Goal: Information Seeking & Learning: Find specific page/section

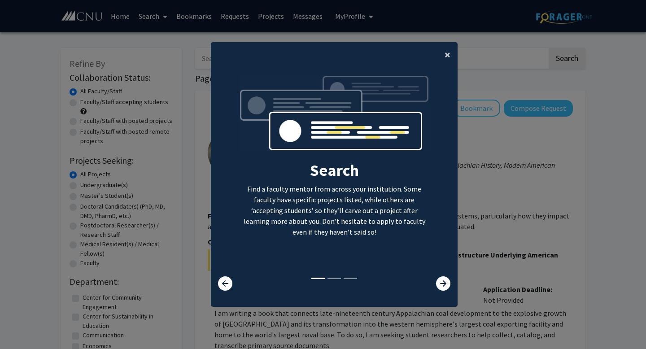
click at [444, 54] on button "×" at bounding box center [448, 54] width 20 height 25
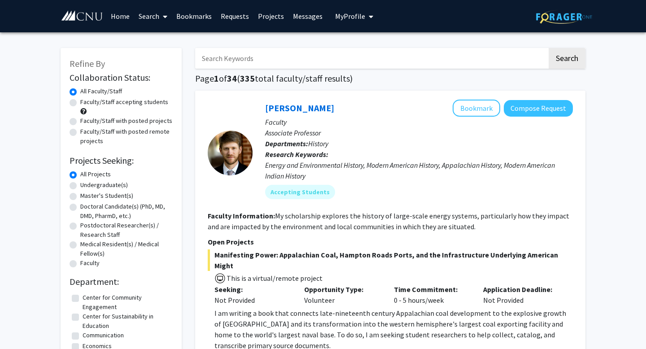
click at [335, 16] on span "My Profile" at bounding box center [350, 16] width 30 height 9
click at [353, 46] on img at bounding box center [351, 46] width 18 height 18
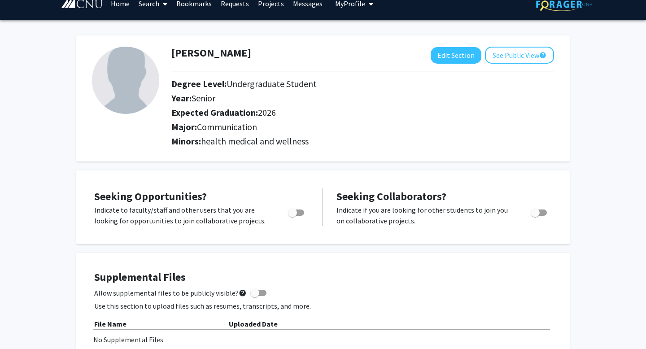
scroll to position [11, 0]
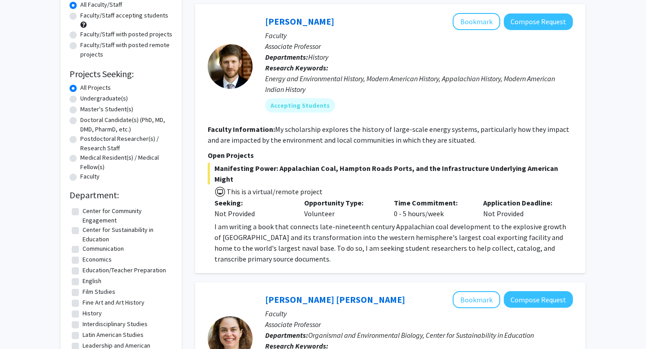
scroll to position [89, 0]
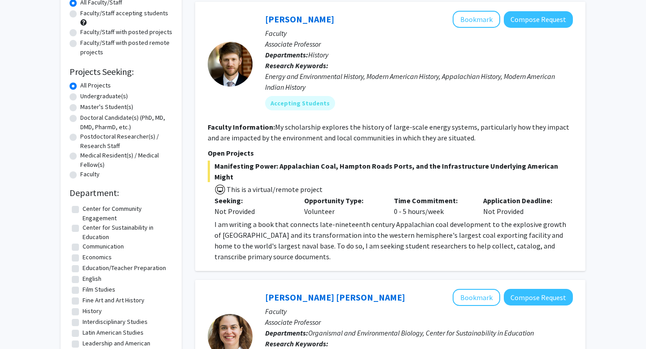
drag, startPoint x: 258, startPoint y: 221, endPoint x: 388, endPoint y: 235, distance: 131.4
click at [388, 235] on p "I am writing a book that connects late-nineteenth century Appalachian coal deve…" at bounding box center [394, 240] width 359 height 43
drag, startPoint x: 286, startPoint y: 233, endPoint x: 326, endPoint y: 233, distance: 40.4
click at [326, 233] on p "I am writing a book that connects late-nineteenth century Appalachian coal deve…" at bounding box center [394, 240] width 359 height 43
drag, startPoint x: 330, startPoint y: 233, endPoint x: 465, endPoint y: 233, distance: 135.6
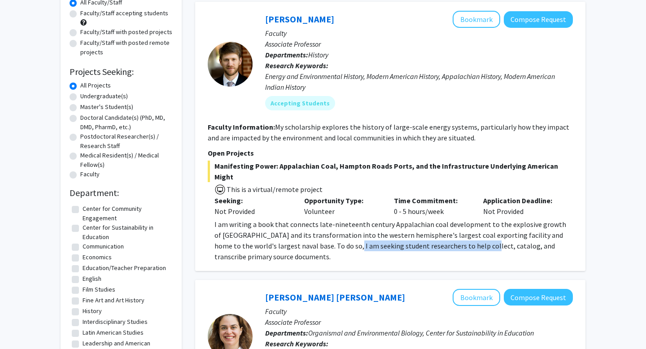
click at [465, 233] on p "I am writing a book that connects late-nineteenth century Appalachian coal deve…" at bounding box center [394, 240] width 359 height 43
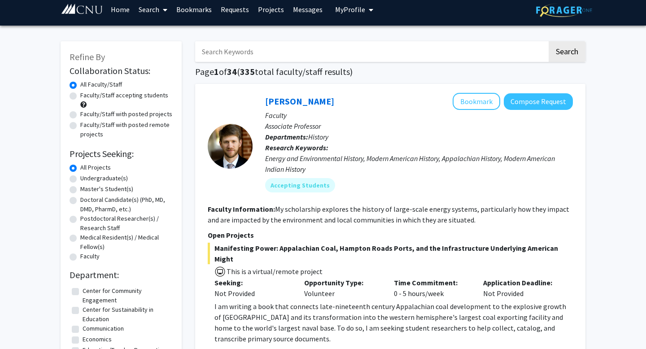
scroll to position [0, 0]
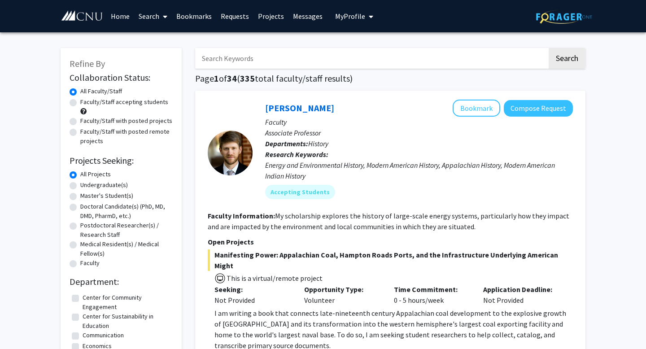
click at [341, 121] on p "Faculty" at bounding box center [419, 122] width 308 height 11
click at [308, 111] on link "[PERSON_NAME]" at bounding box center [299, 107] width 69 height 11
